Goal: Information Seeking & Learning: Check status

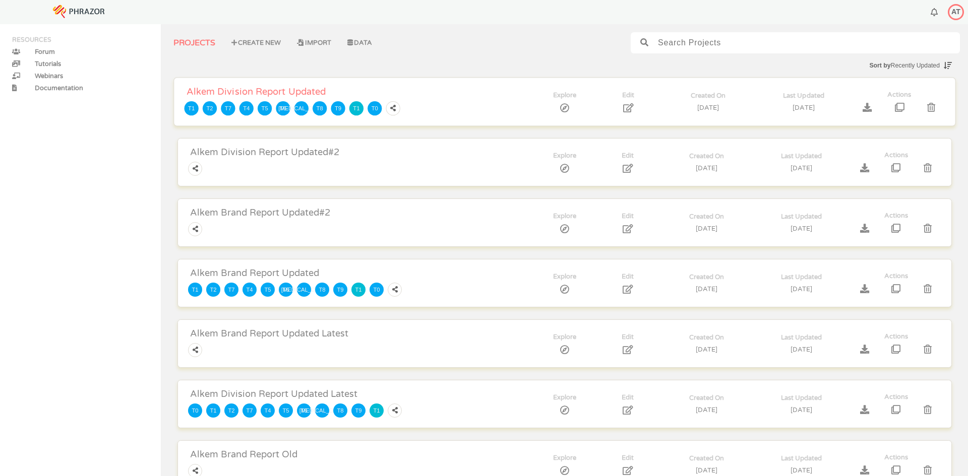
click at [250, 91] on span "Alkem Division Report Updated" at bounding box center [346, 91] width 328 height 11
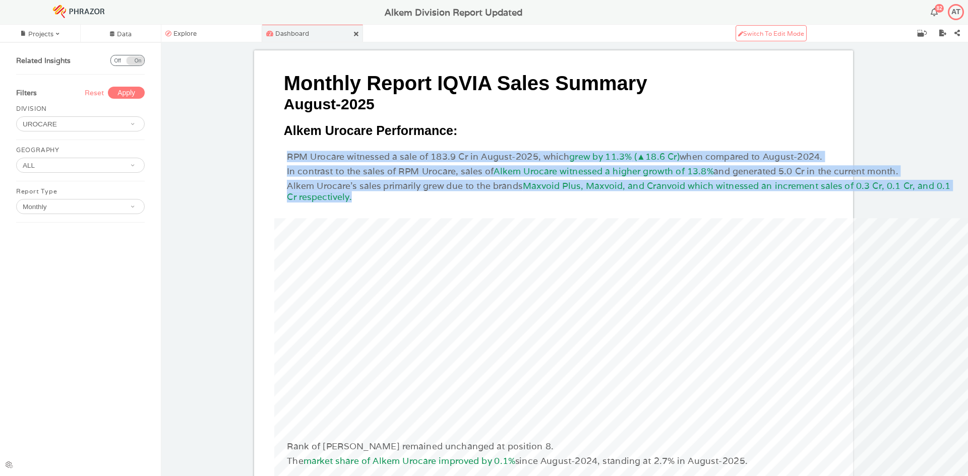
drag, startPoint x: 283, startPoint y: 149, endPoint x: 473, endPoint y: 182, distance: 193.5
click at [473, 182] on div "RPM Urocare witnessed a sale of 183.9 Cr in August-2025, which grew by 11.3% (▲…" at bounding box center [623, 183] width 698 height 71
click at [473, 182] on li "Alkem Urocare's sales primarily grew due to the brands Maxvoid Plus, Maxvoid, a…" at bounding box center [623, 191] width 673 height 23
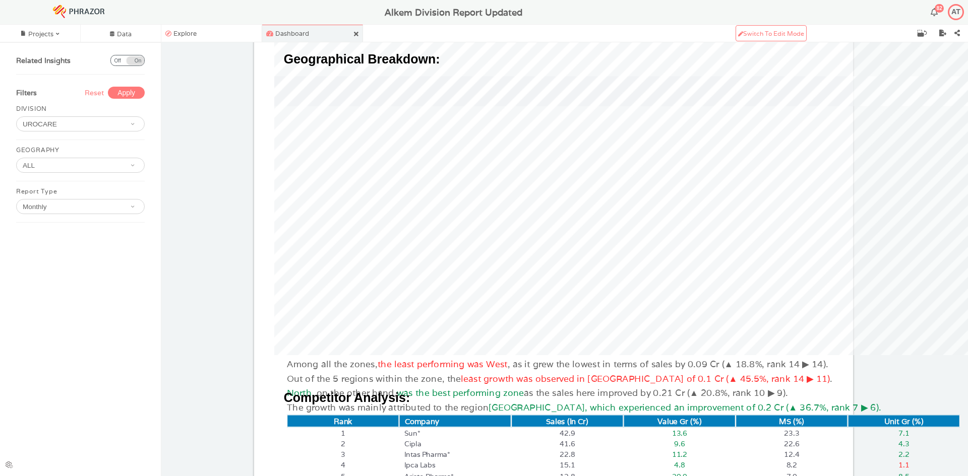
scroll to position [882, 0]
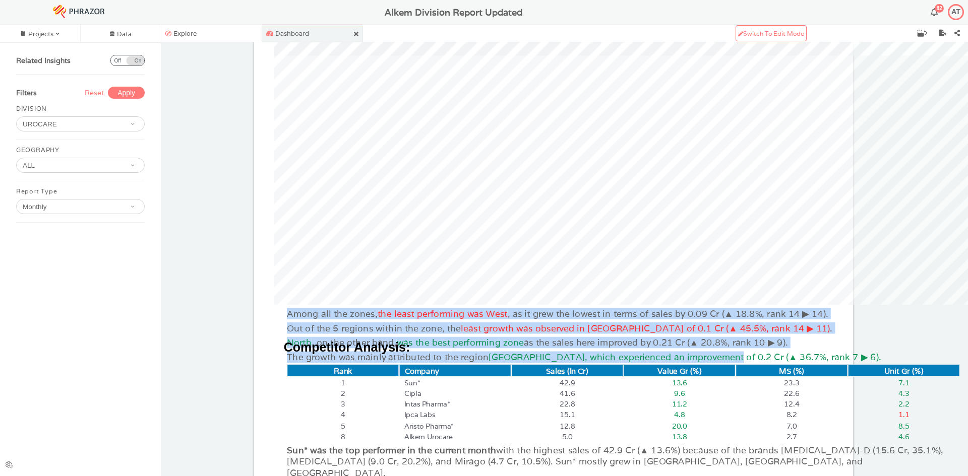
drag, startPoint x: 284, startPoint y: 252, endPoint x: 626, endPoint y: 290, distance: 344.0
click at [626, 306] on div "Among all the zones, the least performing was West , as it grew the lowest in t…" at bounding box center [623, 343] width 698 height 74
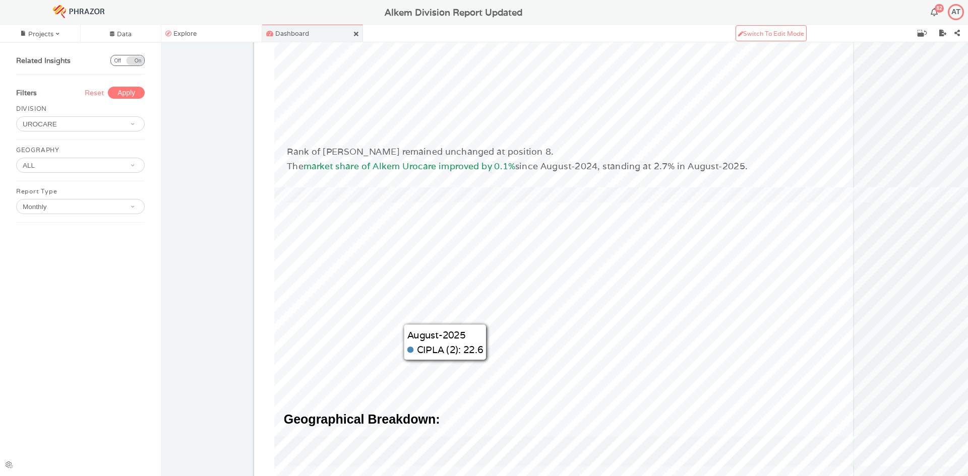
scroll to position [0, 0]
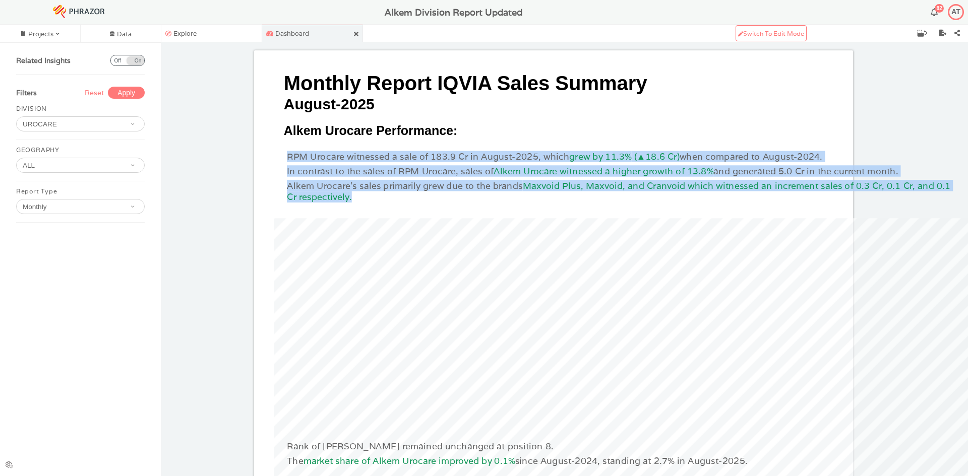
drag, startPoint x: 288, startPoint y: 151, endPoint x: 327, endPoint y: 188, distance: 53.5
click at [327, 188] on div "RPM Urocare witnessed a sale of 183.9 Cr in August-2025, which grew by 11.3% (▲…" at bounding box center [623, 183] width 698 height 71
click at [327, 188] on ul "RPM Urocare witnessed a sale of 183.9 Cr in August-2025, which grew by 11.3% (▲…" at bounding box center [623, 178] width 673 height 55
